Goal: Check status: Check status

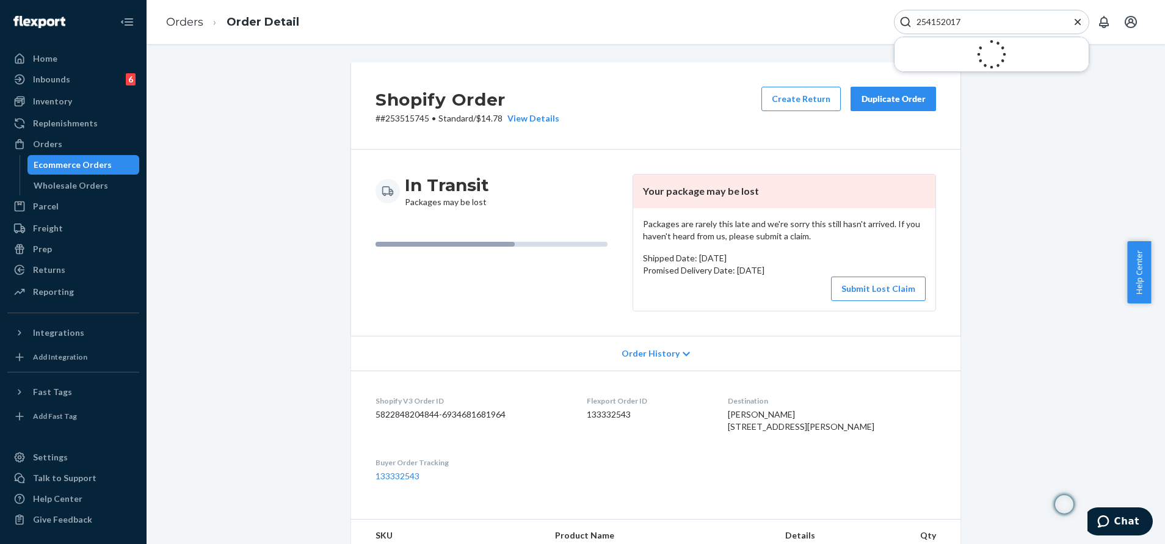
scroll to position [237, 0]
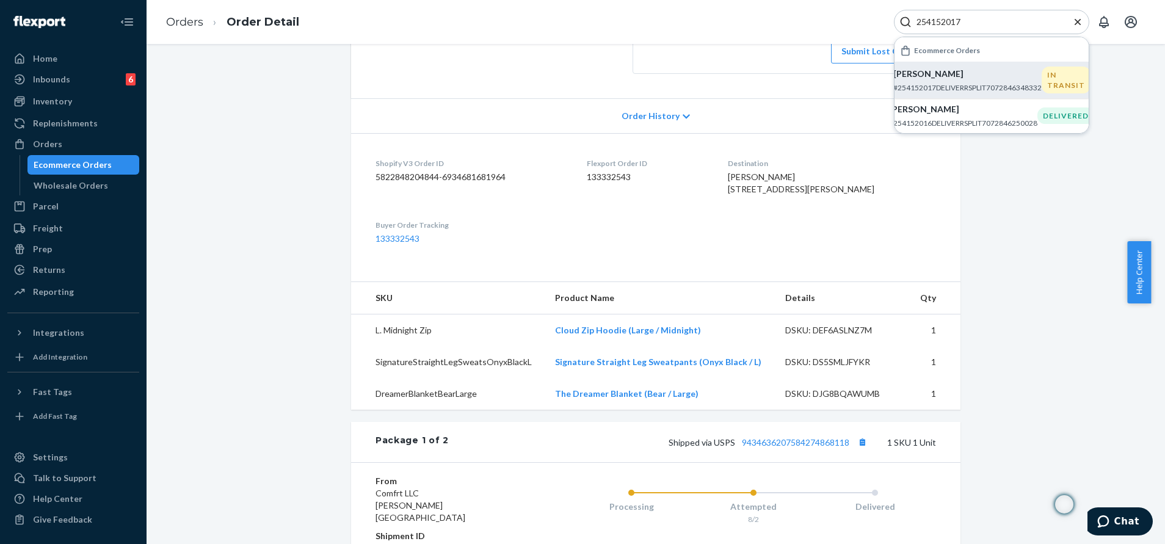
type input "254152017"
click at [1014, 78] on p "[PERSON_NAME]" at bounding box center [967, 74] width 148 height 12
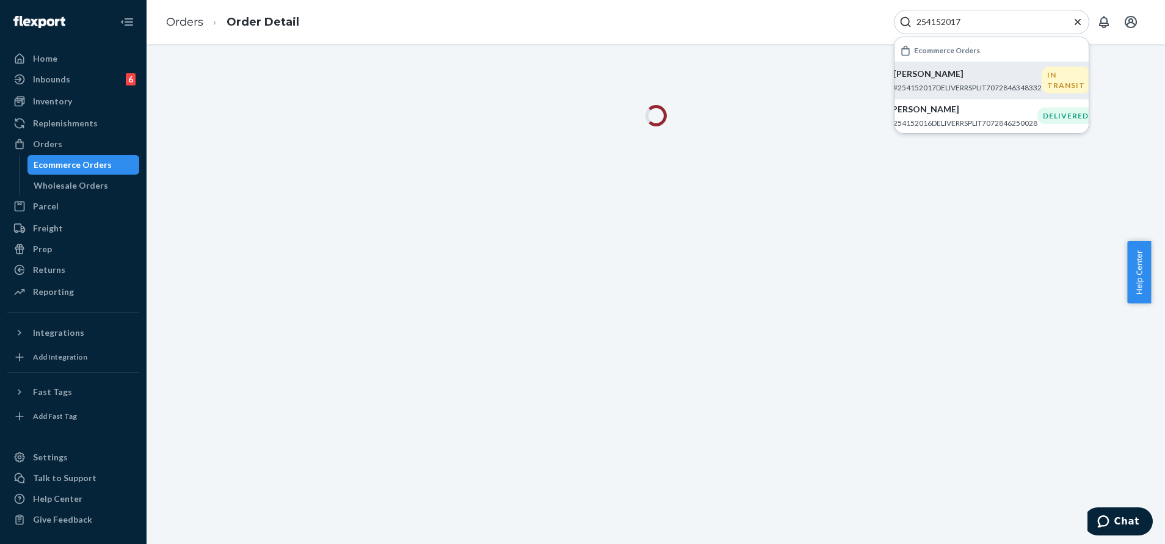
click at [1076, 24] on icon "Close Search" at bounding box center [1077, 22] width 12 height 12
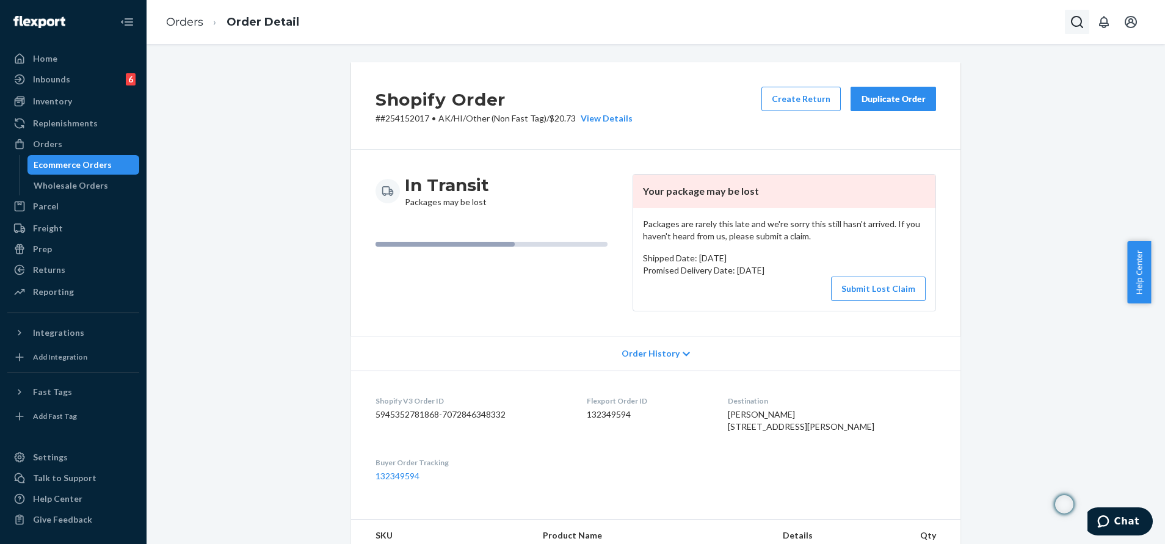
click at [1070, 21] on icon "Open Search Box" at bounding box center [1077, 22] width 15 height 15
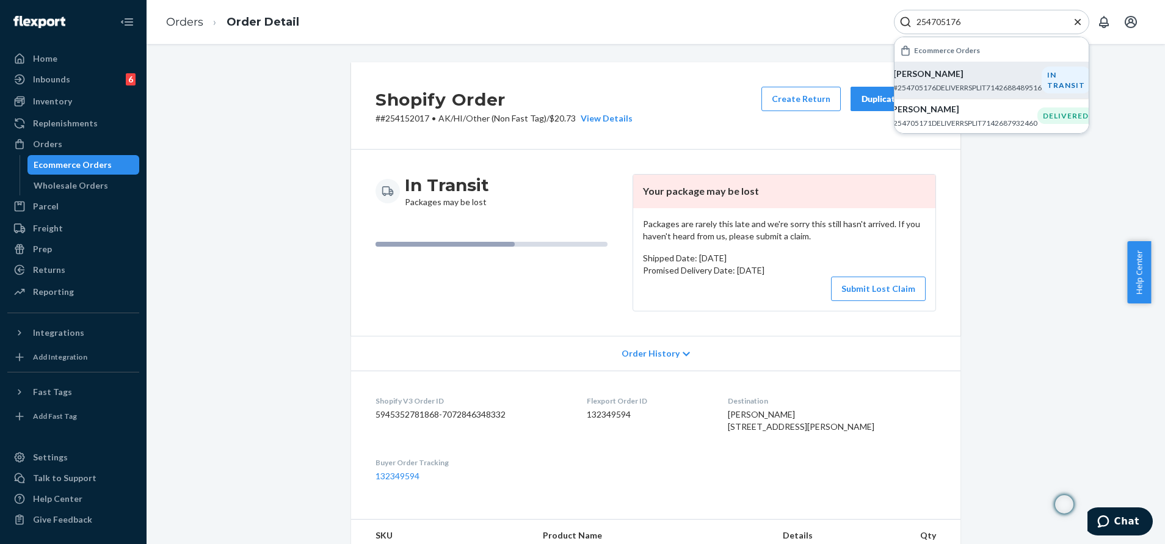
type input "254705176"
click at [987, 81] on div "[PERSON_NAME] #254705176DELIVERRSPLIT7142688489516" at bounding box center [967, 80] width 148 height 25
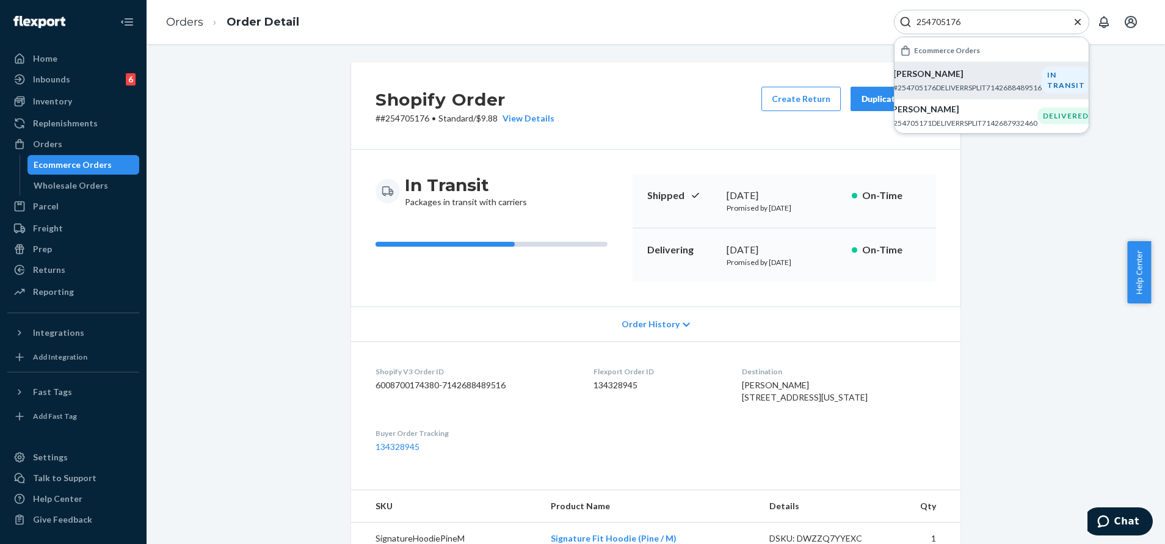
click at [1079, 28] on button "Close Search" at bounding box center [1077, 22] width 12 height 13
